Goal: Answer question/provide support: Answer question/provide support

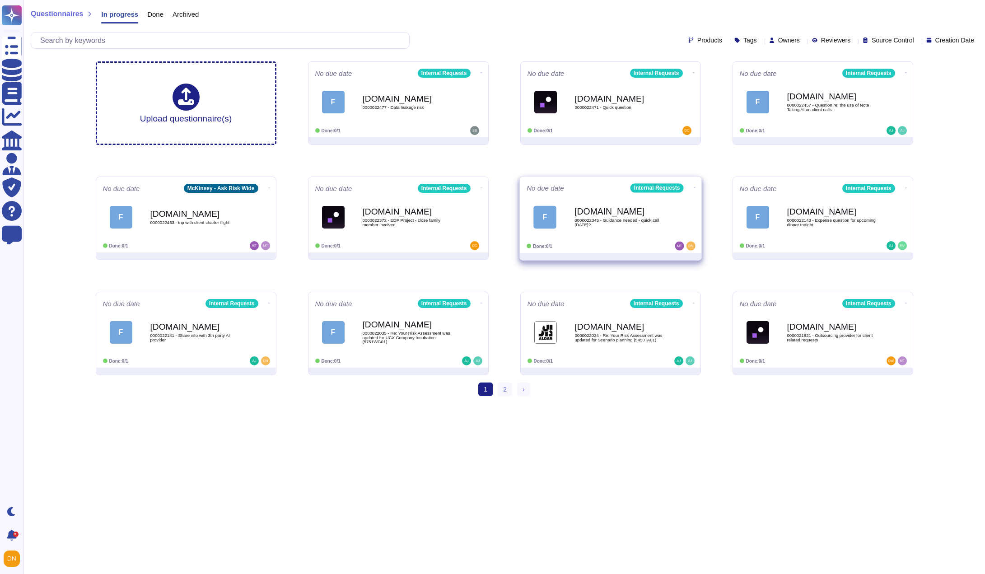
click at [655, 232] on div "[DOMAIN_NAME] 0000022345 - Guidance needed - quick call [DATE]?" at bounding box center [620, 217] width 91 height 37
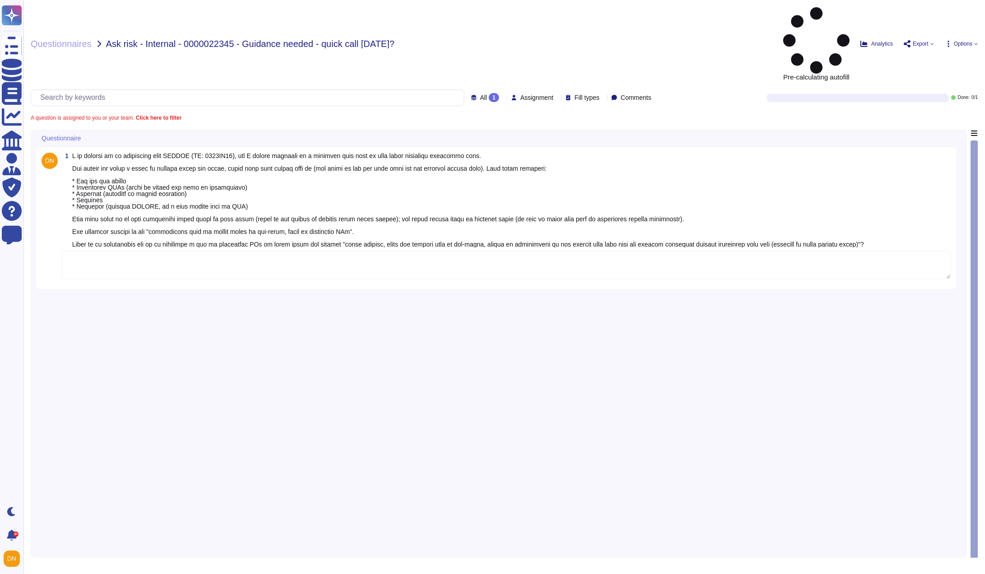
click at [148, 251] on textarea at bounding box center [506, 265] width 890 height 28
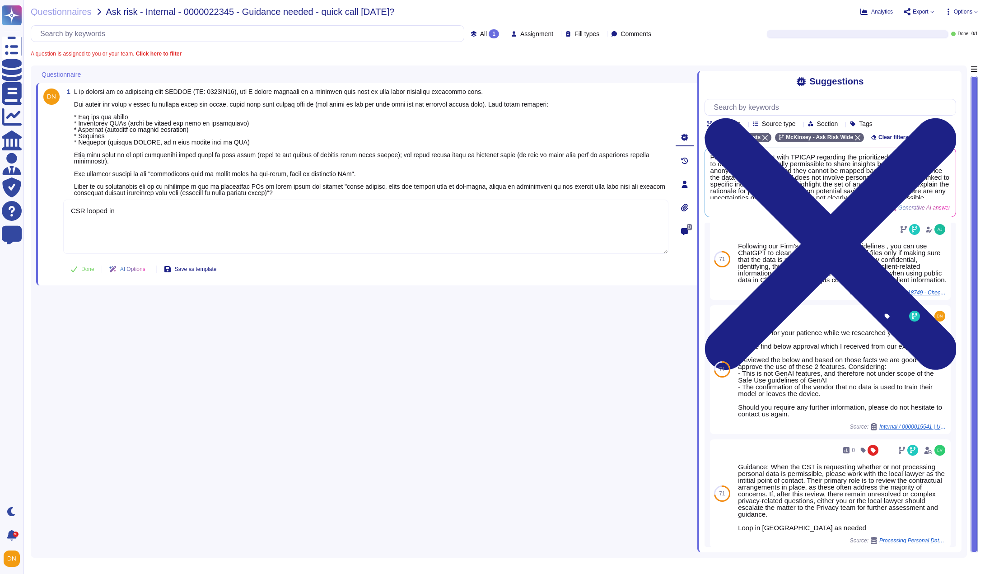
scroll to position [181, 0]
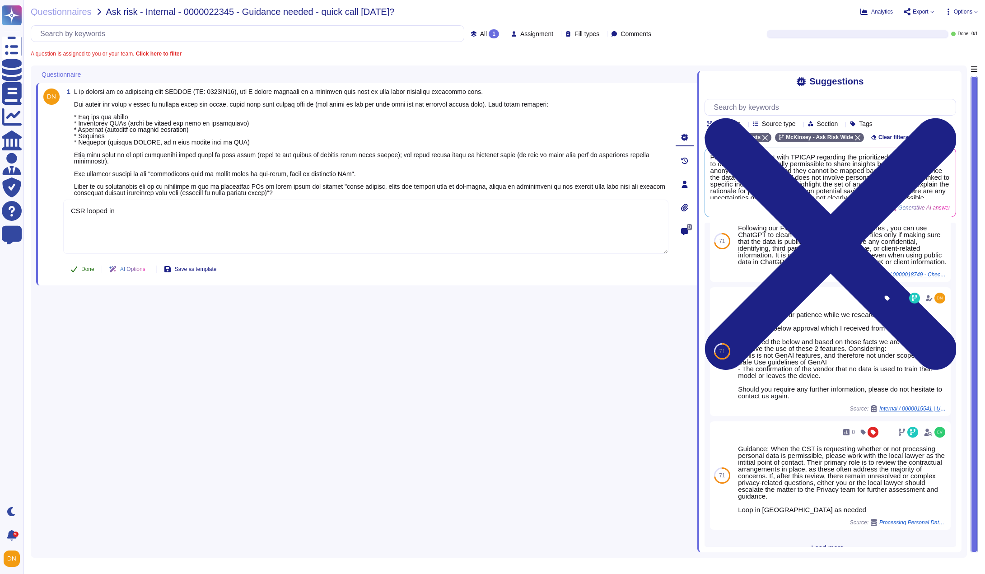
type textarea "CSR looped in"
click at [86, 273] on button "Done" at bounding box center [82, 269] width 38 height 18
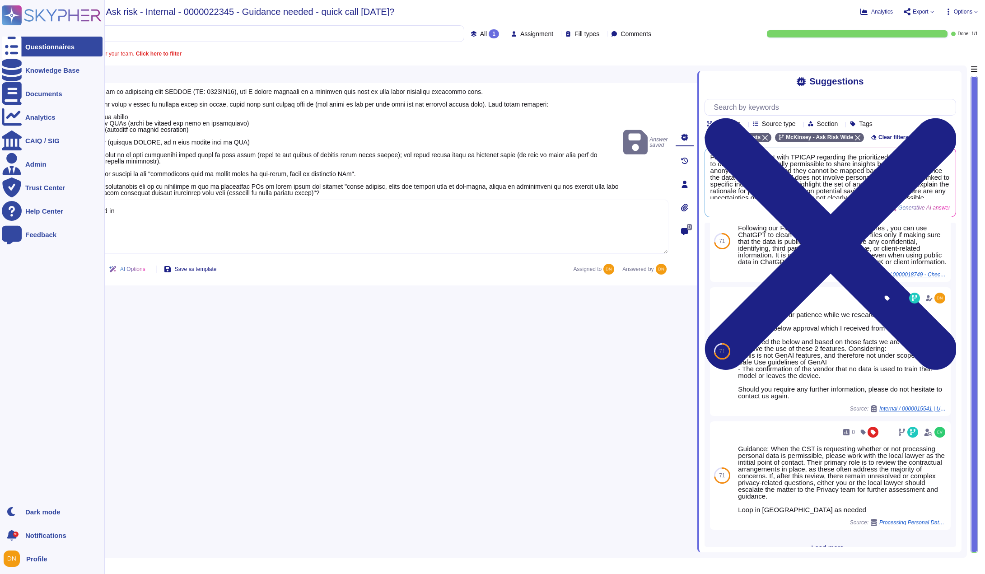
click at [19, 52] on div at bounding box center [12, 47] width 20 height 20
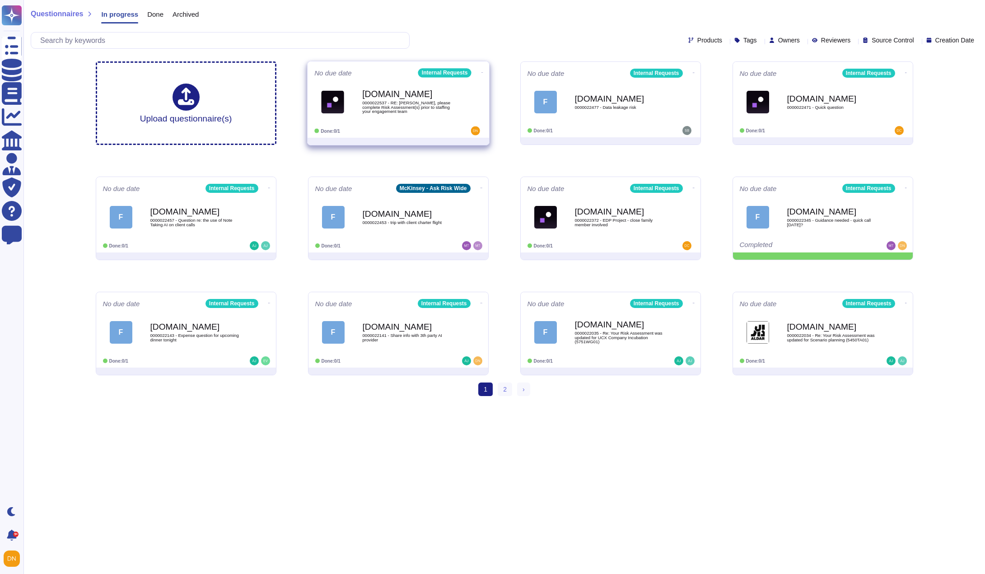
click at [382, 97] on b "[DOMAIN_NAME]" at bounding box center [407, 94] width 91 height 9
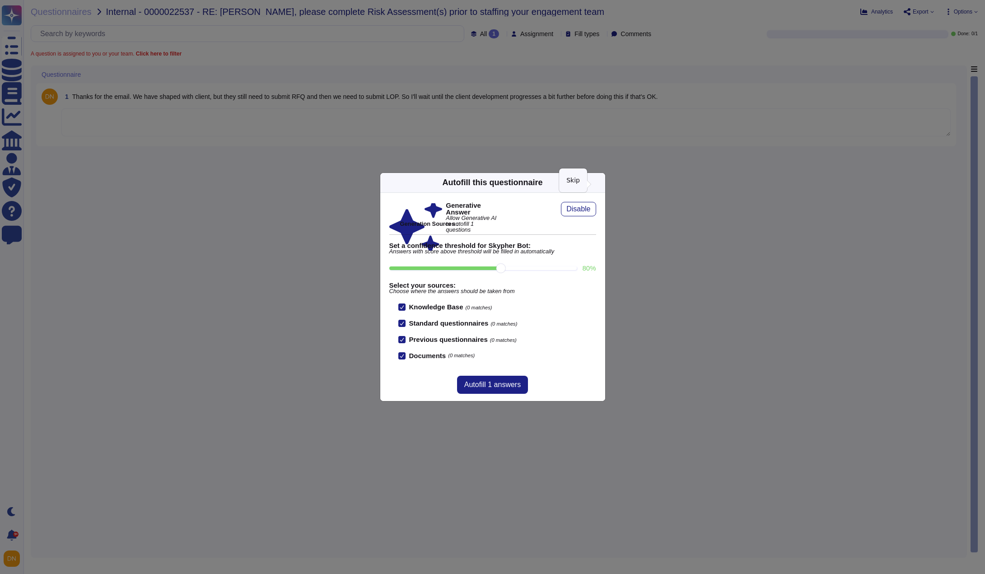
click at [600, 183] on icon at bounding box center [600, 183] width 0 height 0
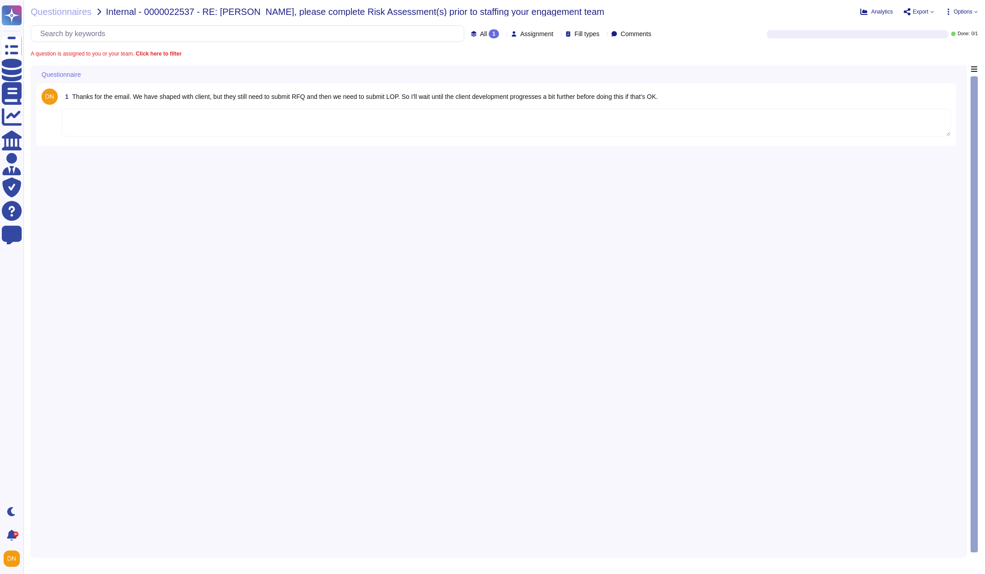
click at [530, 124] on textarea at bounding box center [506, 122] width 890 height 28
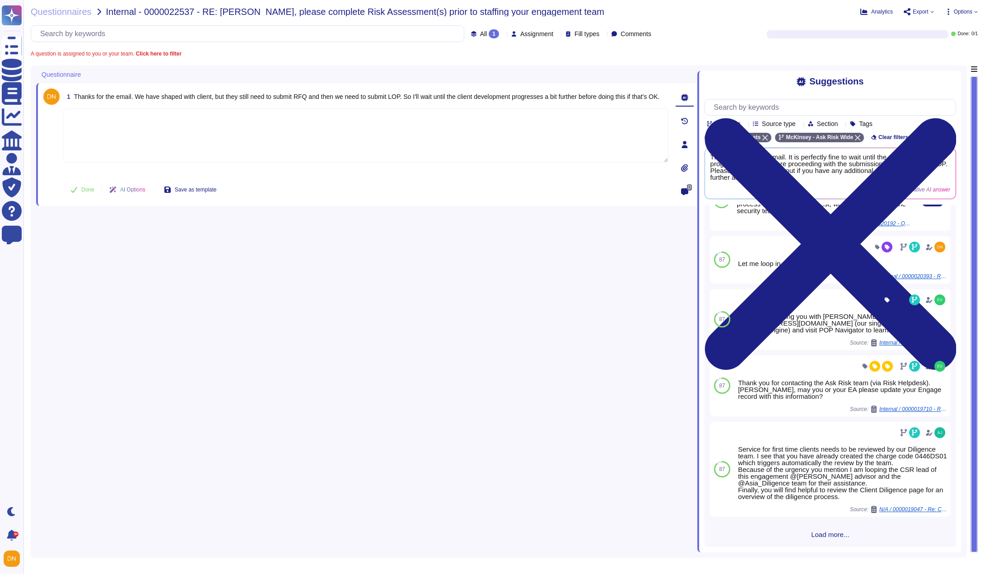
scroll to position [35, 0]
